Goal: Information Seeking & Learning: Find specific fact

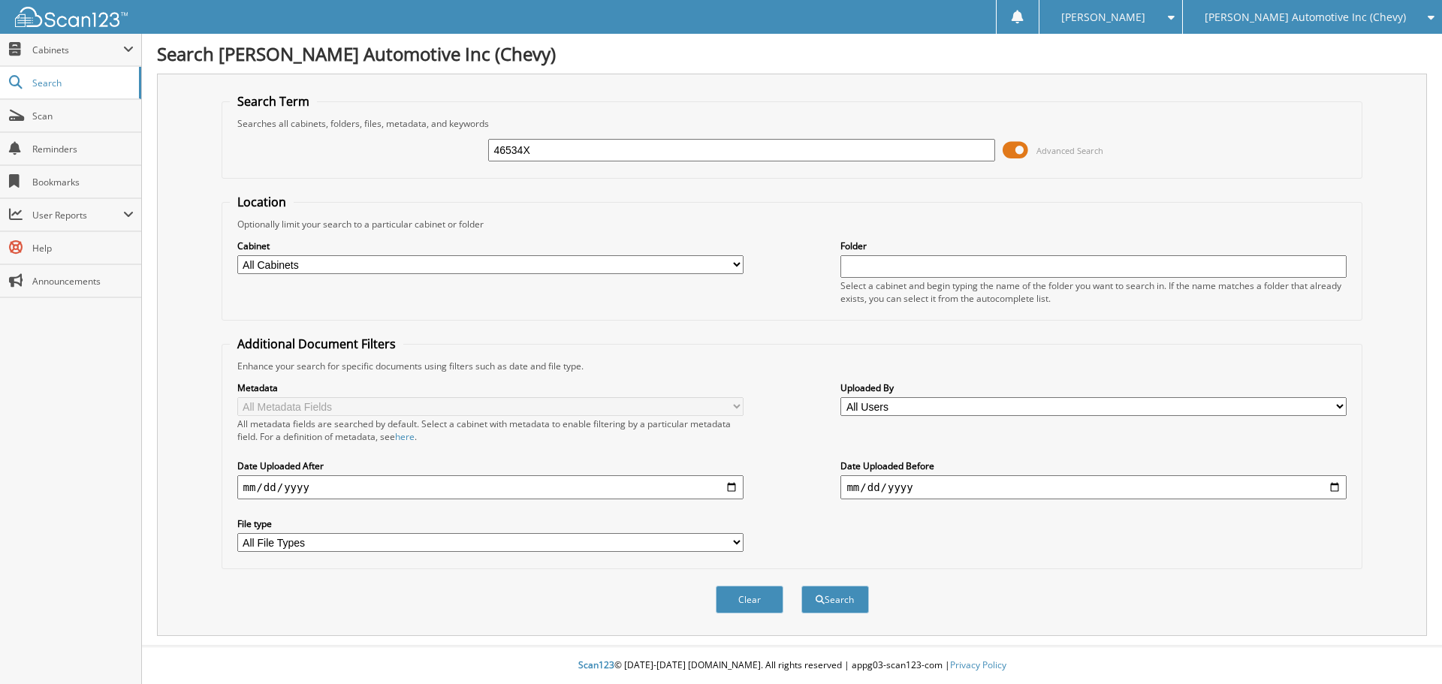
type input "46534X"
click at [801, 586] on button "Search" at bounding box center [835, 600] width 68 height 28
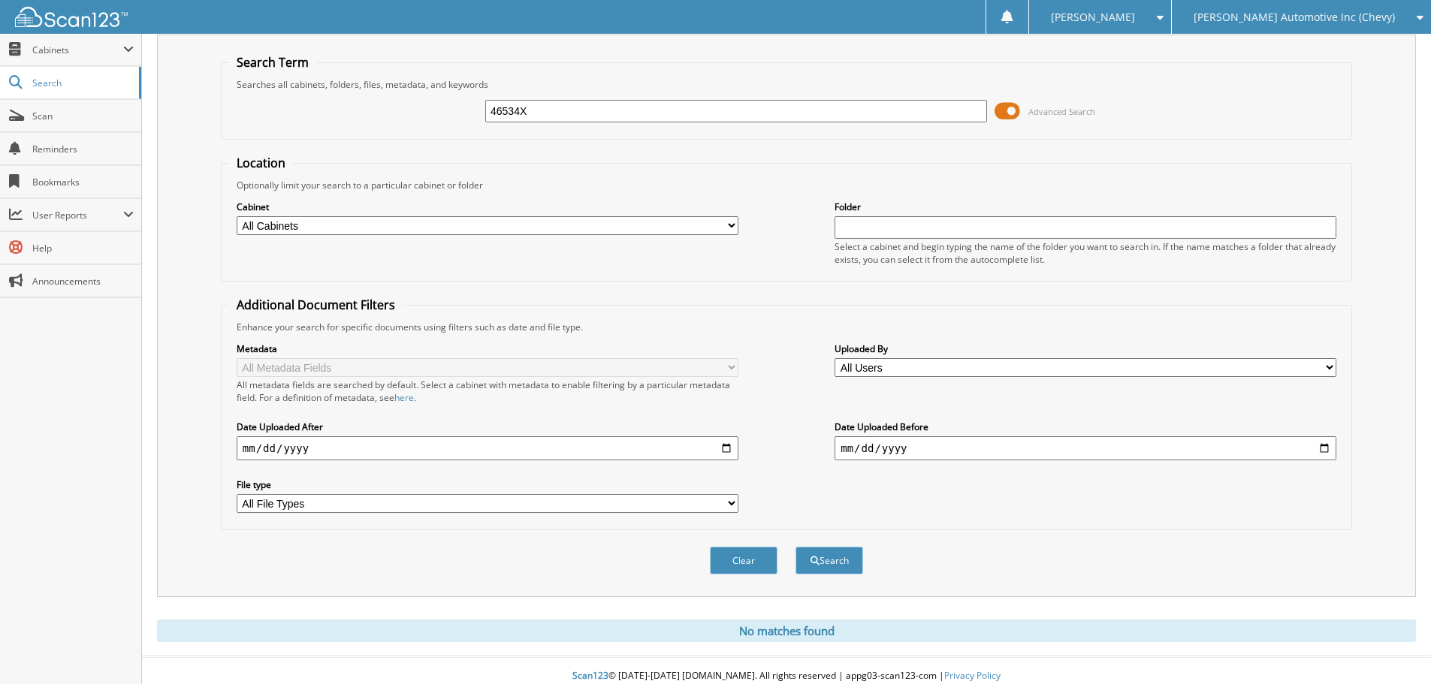
scroll to position [50, 0]
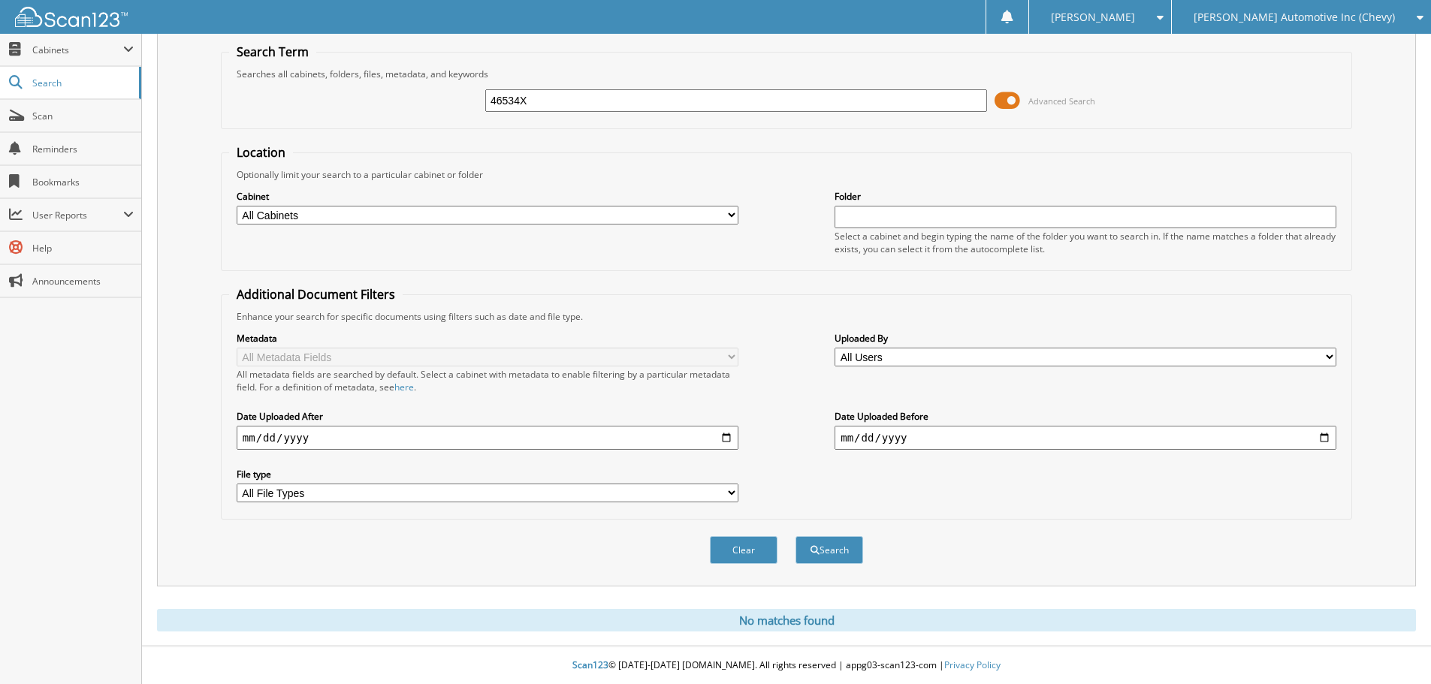
click at [581, 98] on input "46534X" at bounding box center [736, 100] width 502 height 23
type input "46534"
click at [795, 536] on button "Search" at bounding box center [829, 550] width 68 height 28
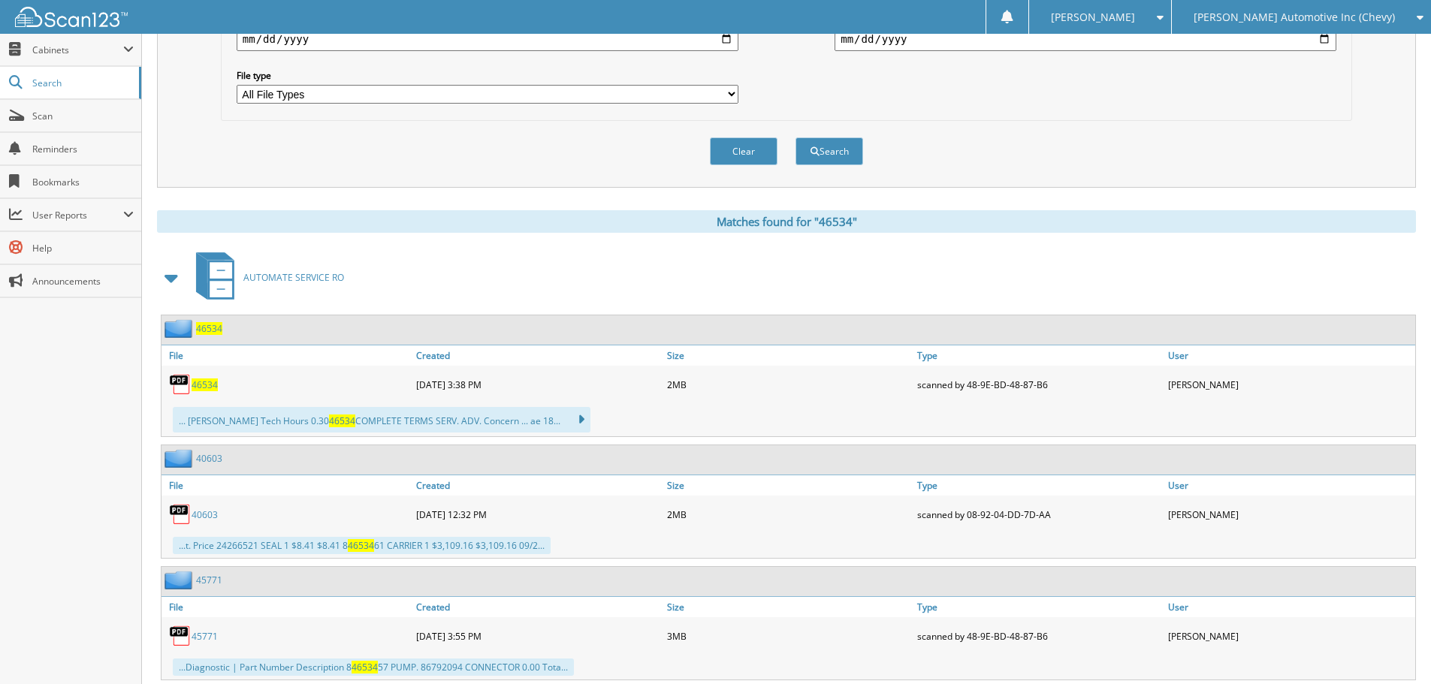
scroll to position [451, 0]
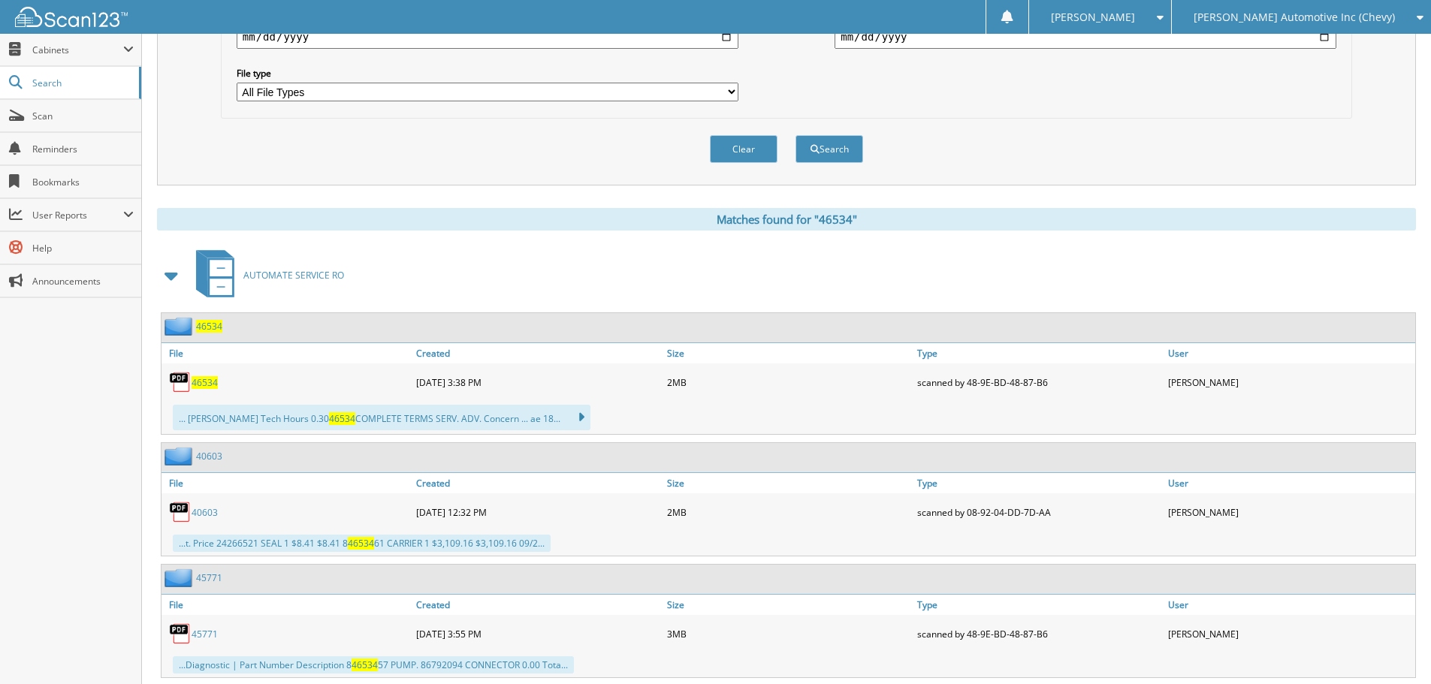
click at [207, 379] on span "46534" at bounding box center [204, 382] width 26 height 13
